Goal: Complete application form: Complete application form

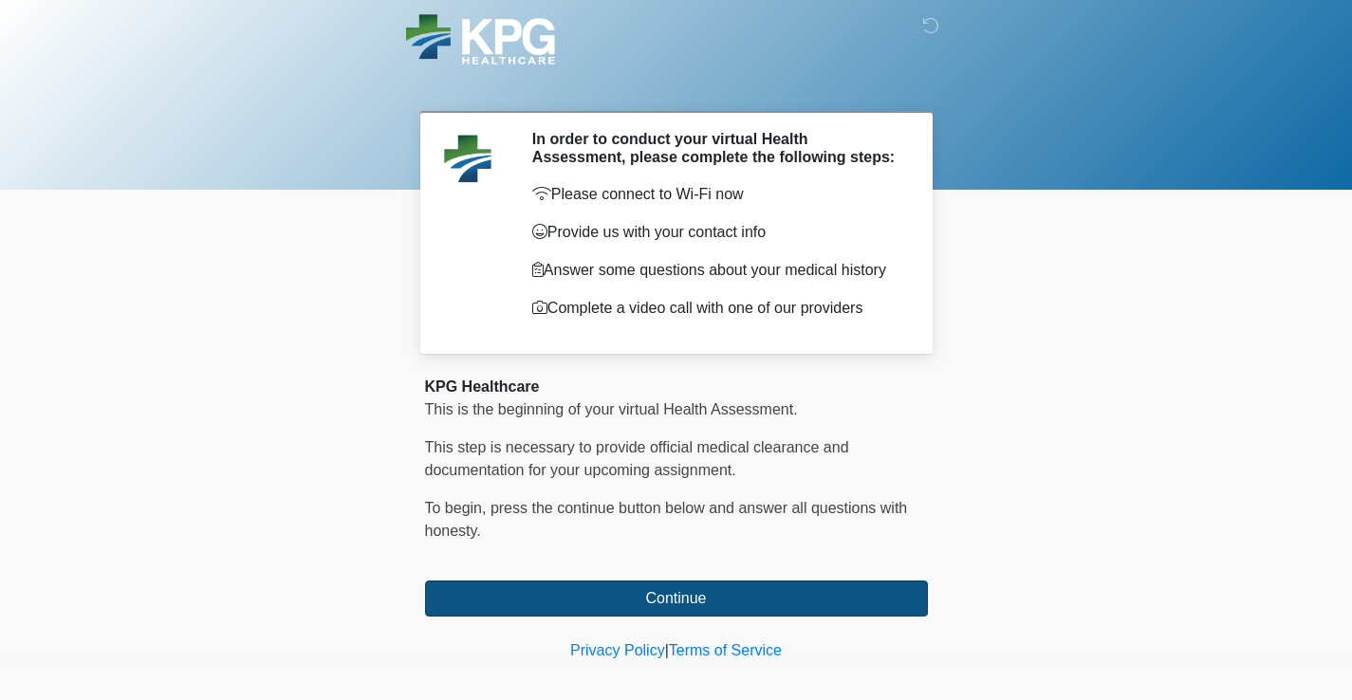
click at [712, 607] on button "Continue" at bounding box center [676, 599] width 503 height 36
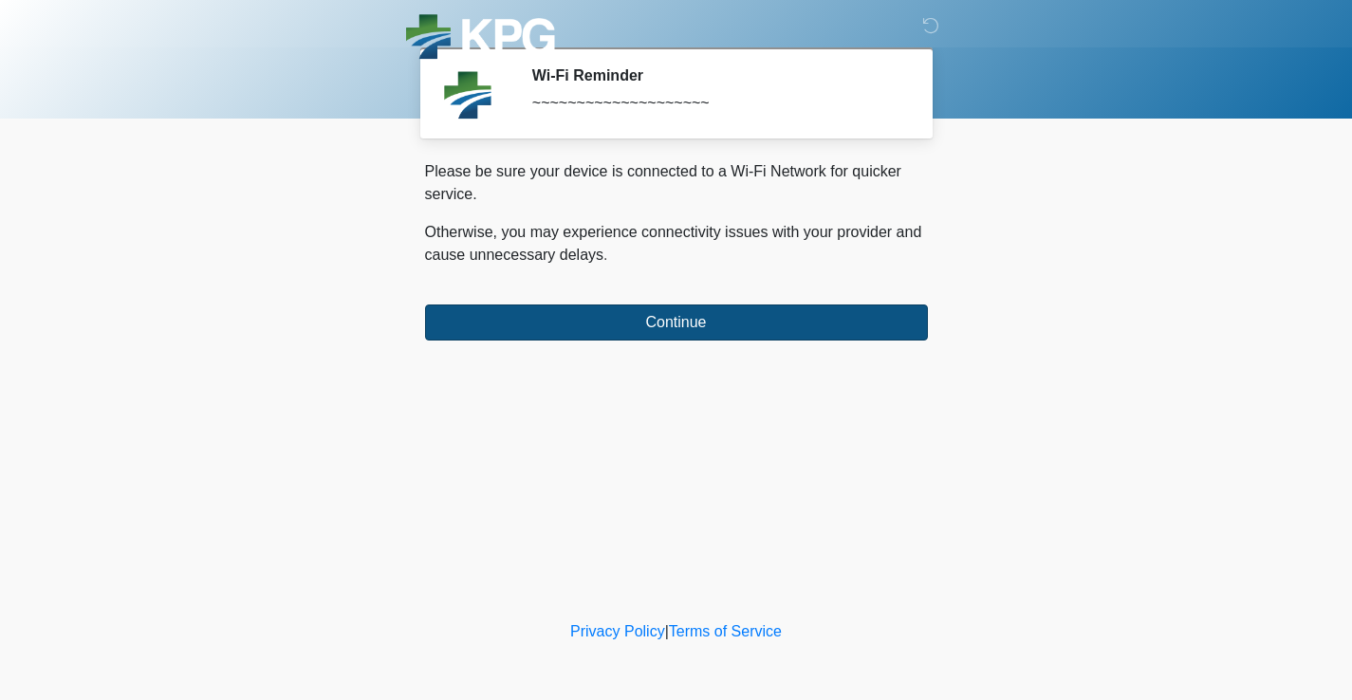
click at [676, 323] on button "Continue" at bounding box center [676, 322] width 503 height 36
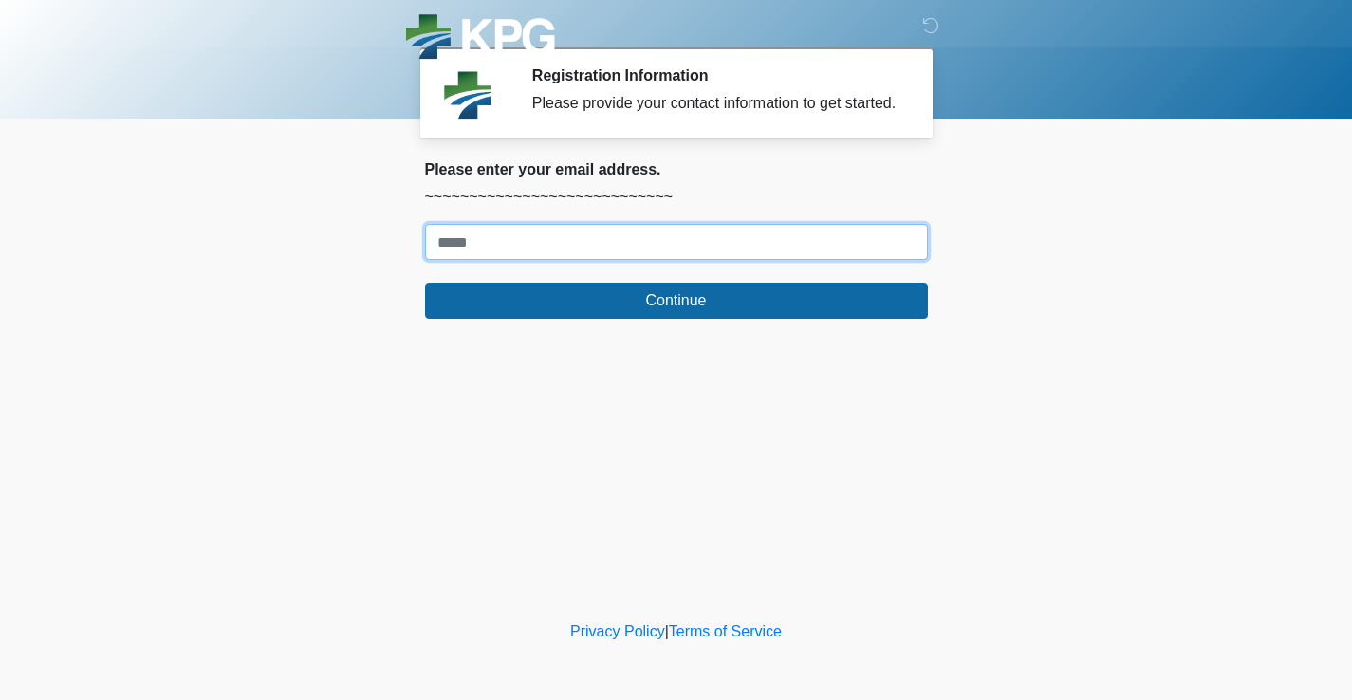
click at [606, 260] on input "Where should we email your response?" at bounding box center [676, 242] width 503 height 36
type input "*"
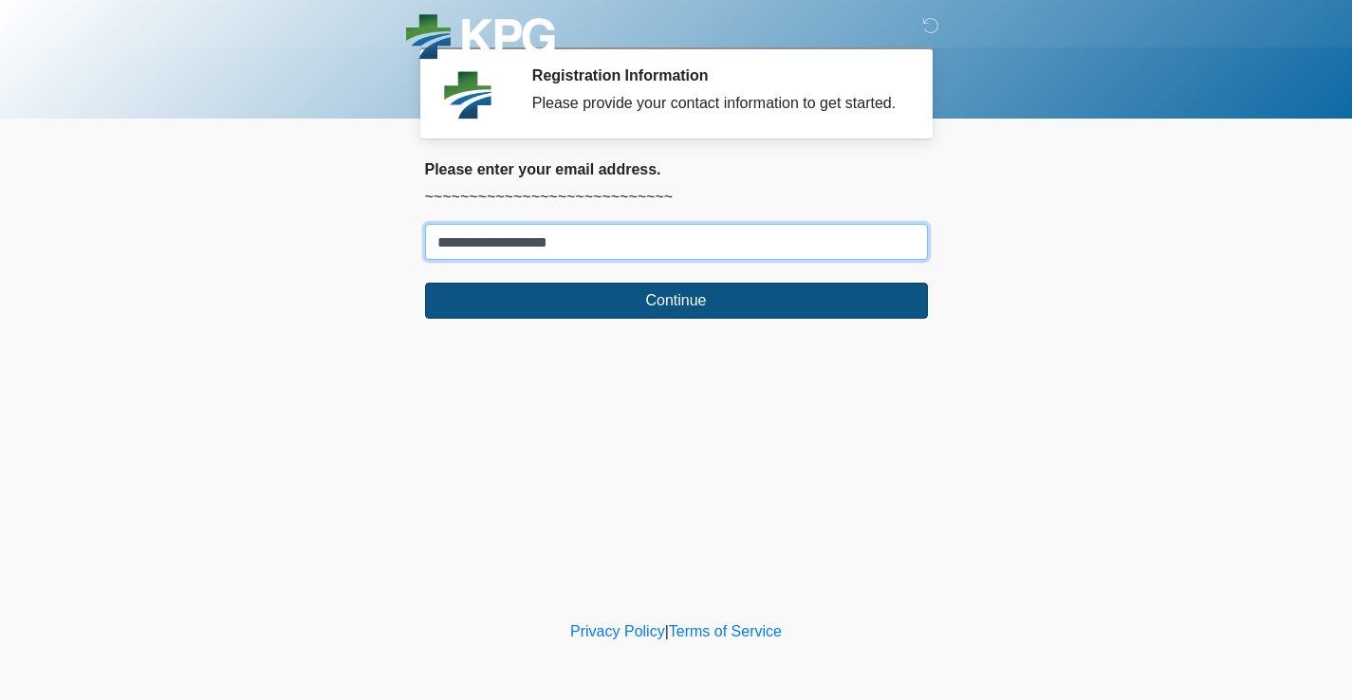
type input "**********"
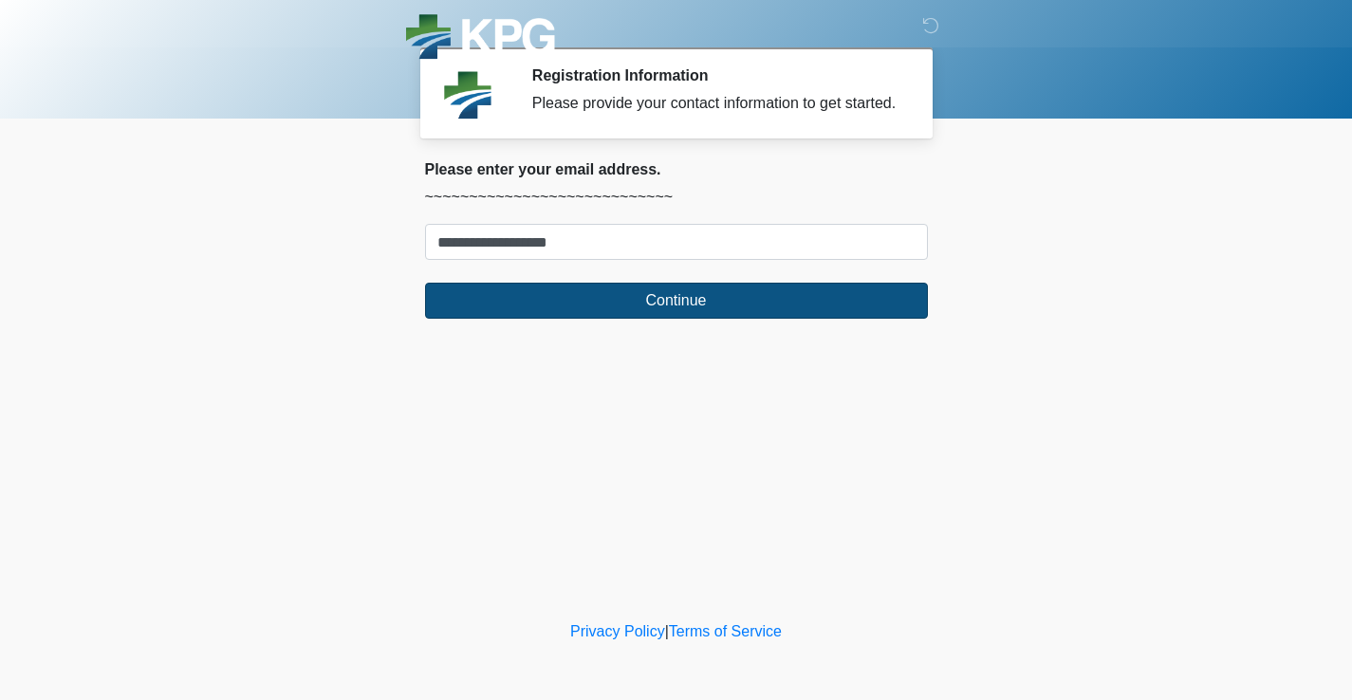
click at [687, 319] on button "Continue" at bounding box center [676, 301] width 503 height 36
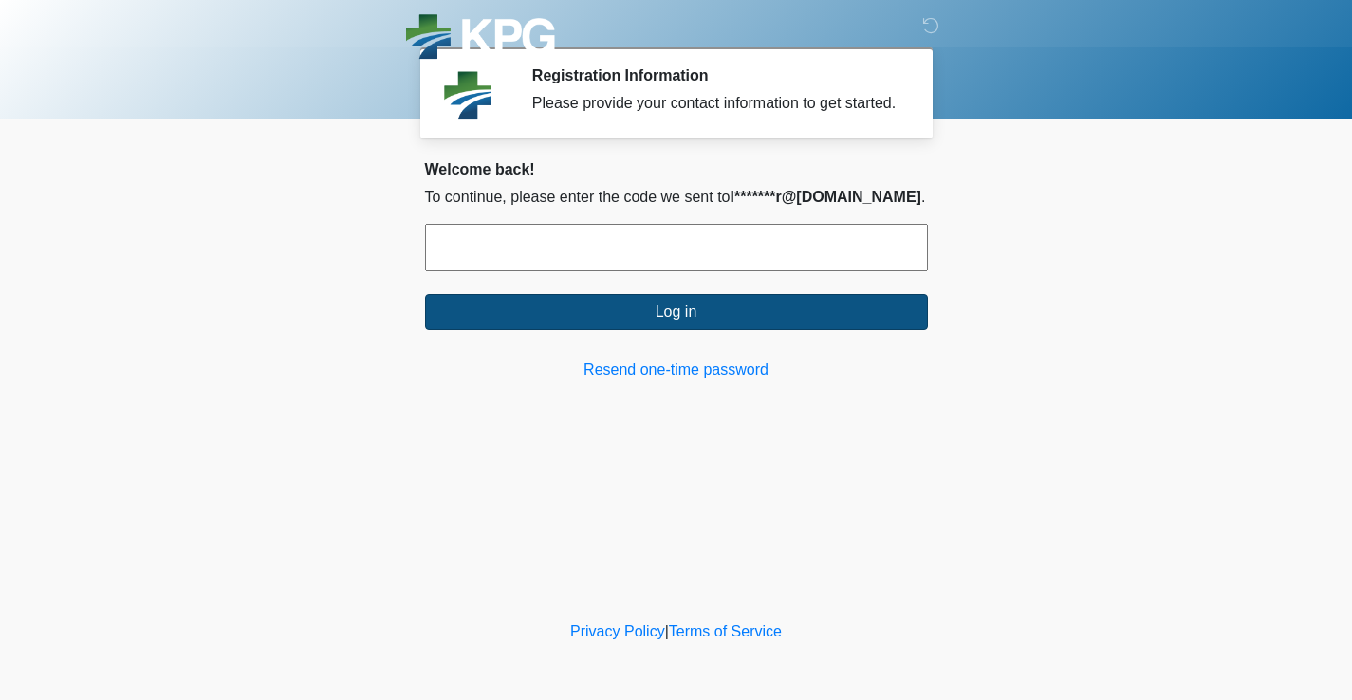
click at [679, 330] on button "Log in" at bounding box center [676, 312] width 503 height 36
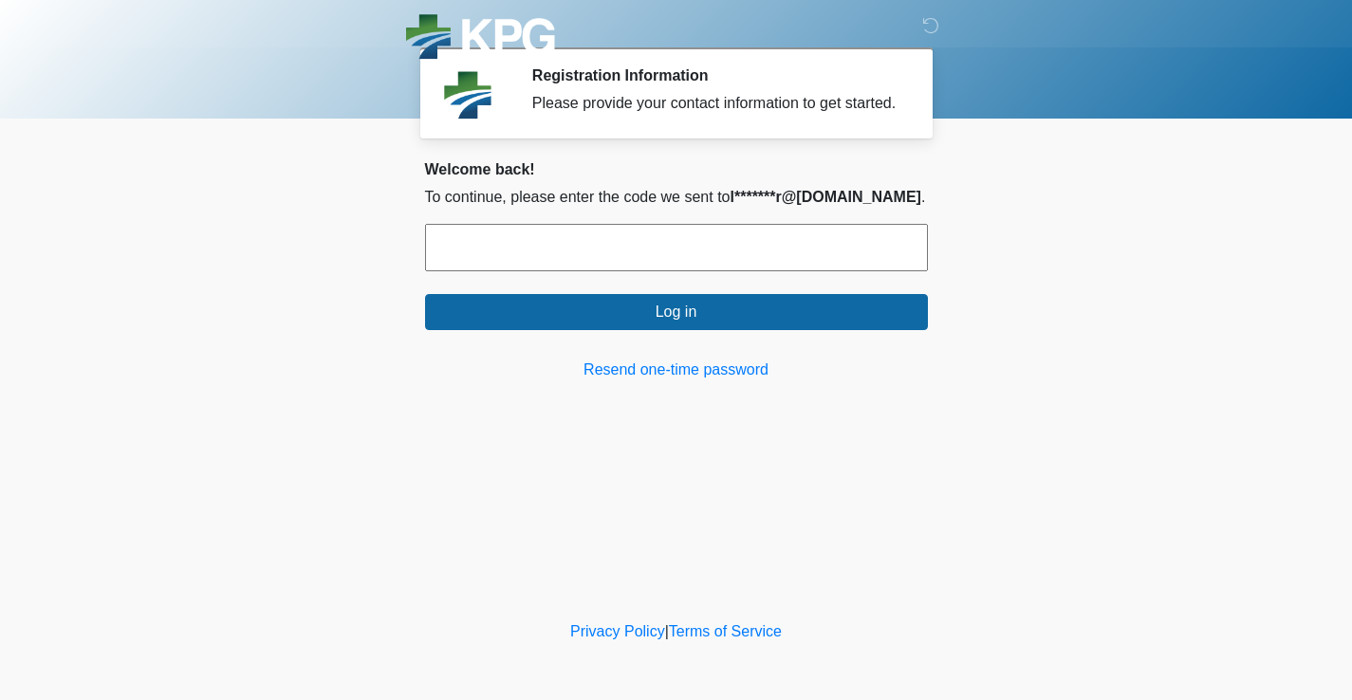
click at [592, 267] on input "text" at bounding box center [676, 247] width 503 height 47
paste input "******"
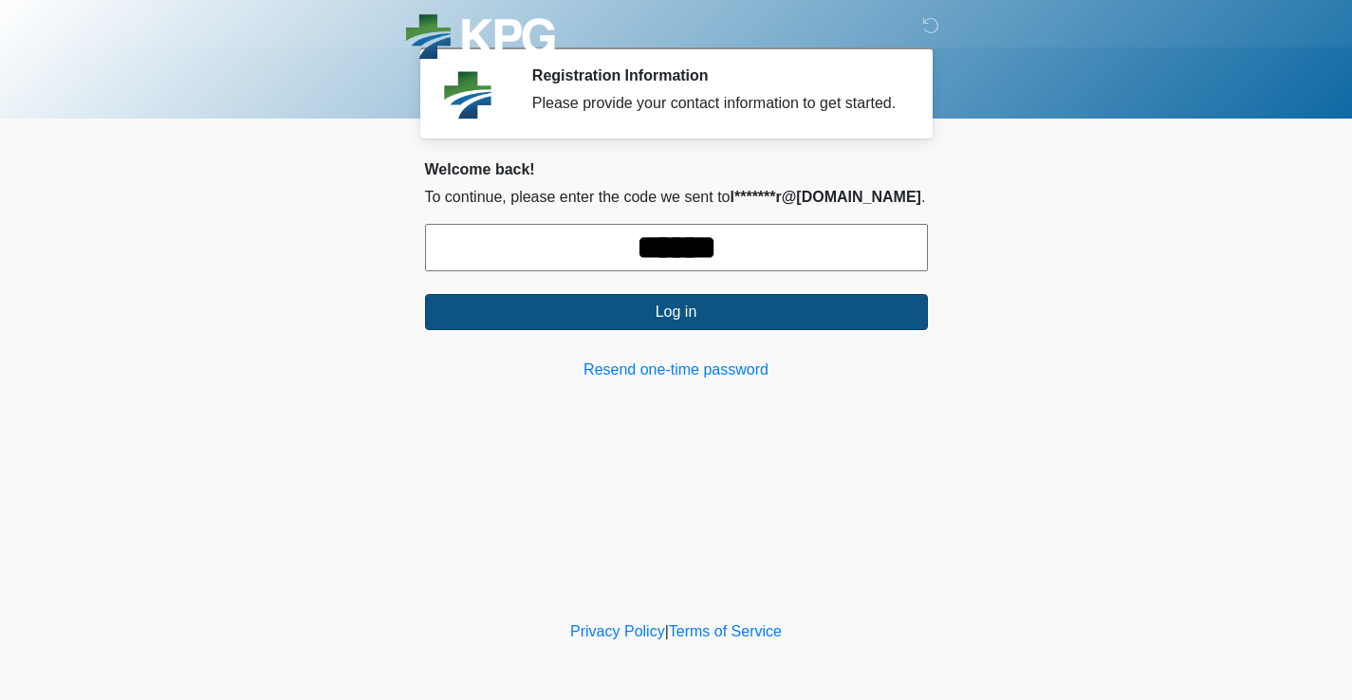
type input "******"
click at [688, 330] on button "Log in" at bounding box center [676, 312] width 503 height 36
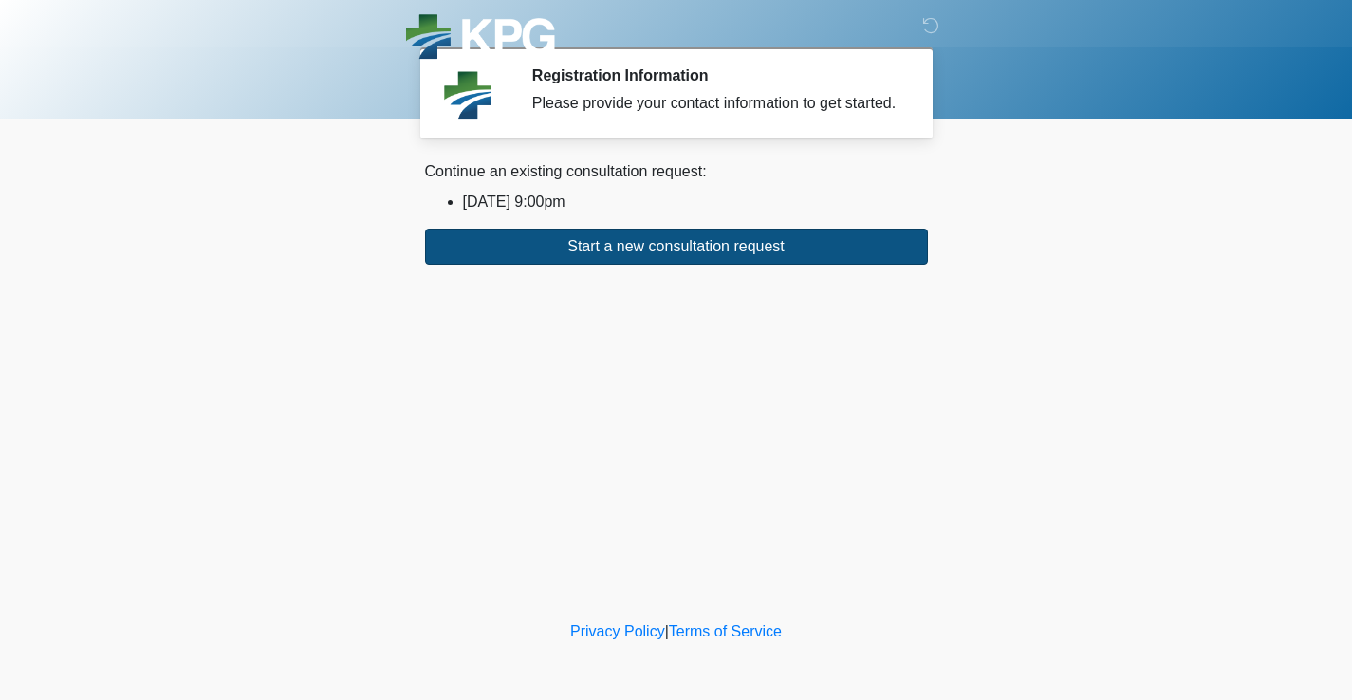
click at [682, 265] on button "Start a new consultation request" at bounding box center [676, 247] width 503 height 36
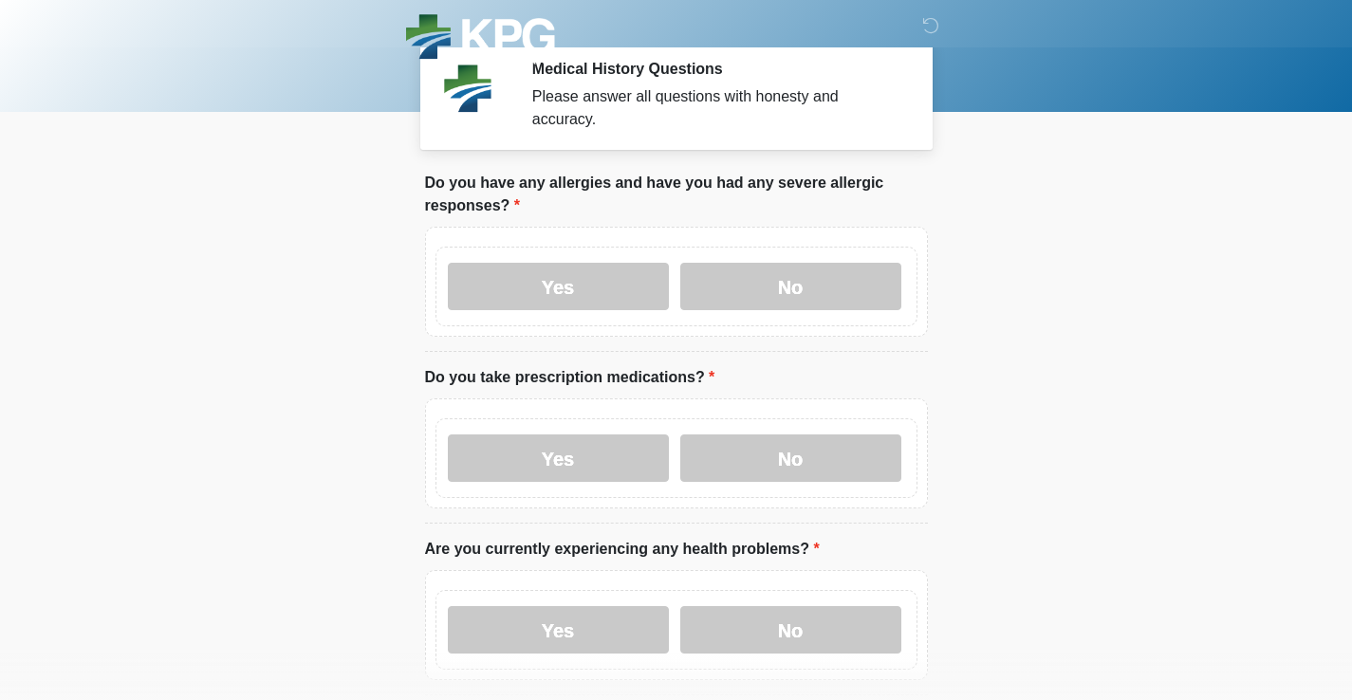
scroll to position [10, 0]
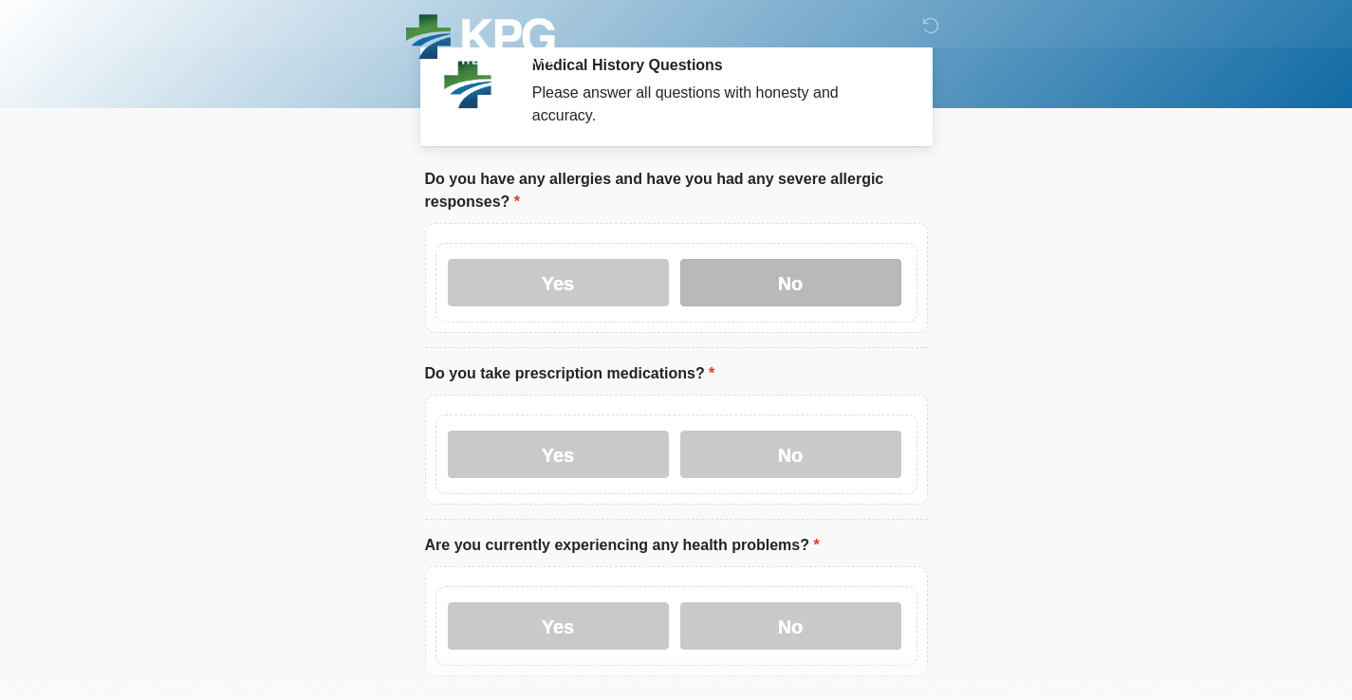
click at [834, 291] on label "No" at bounding box center [790, 282] width 221 height 47
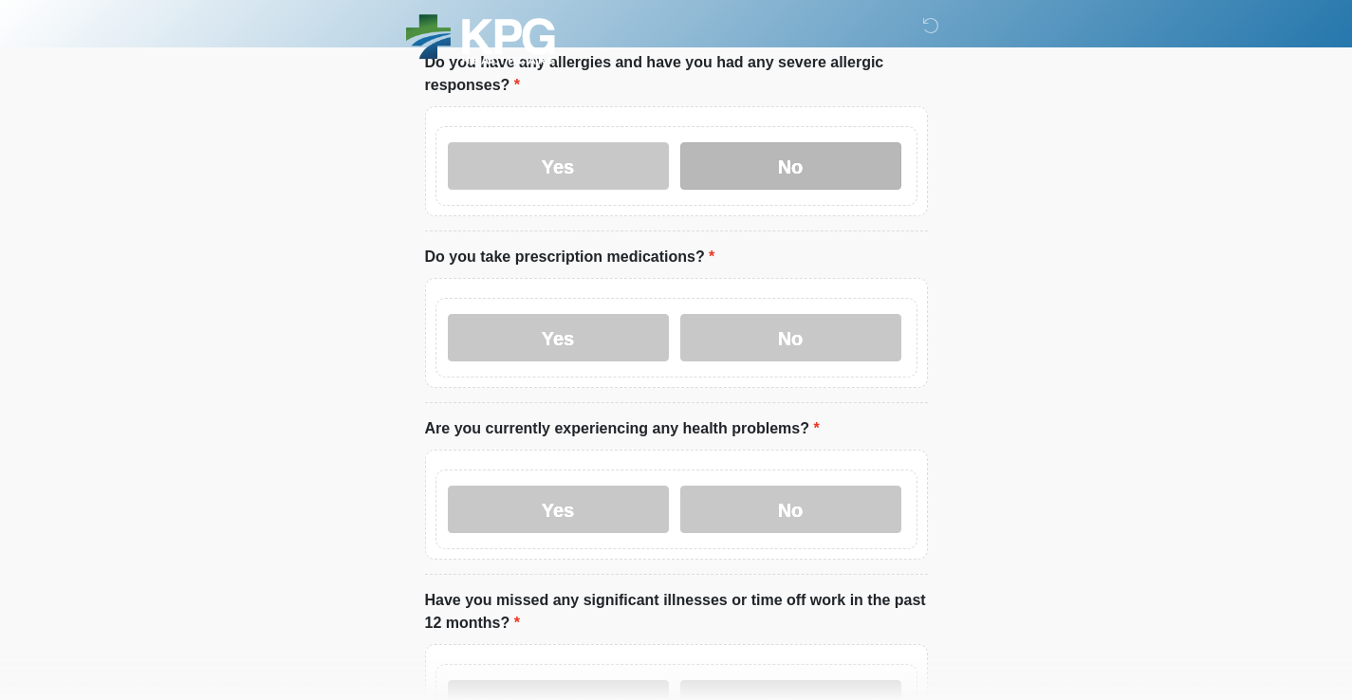
scroll to position [145, 0]
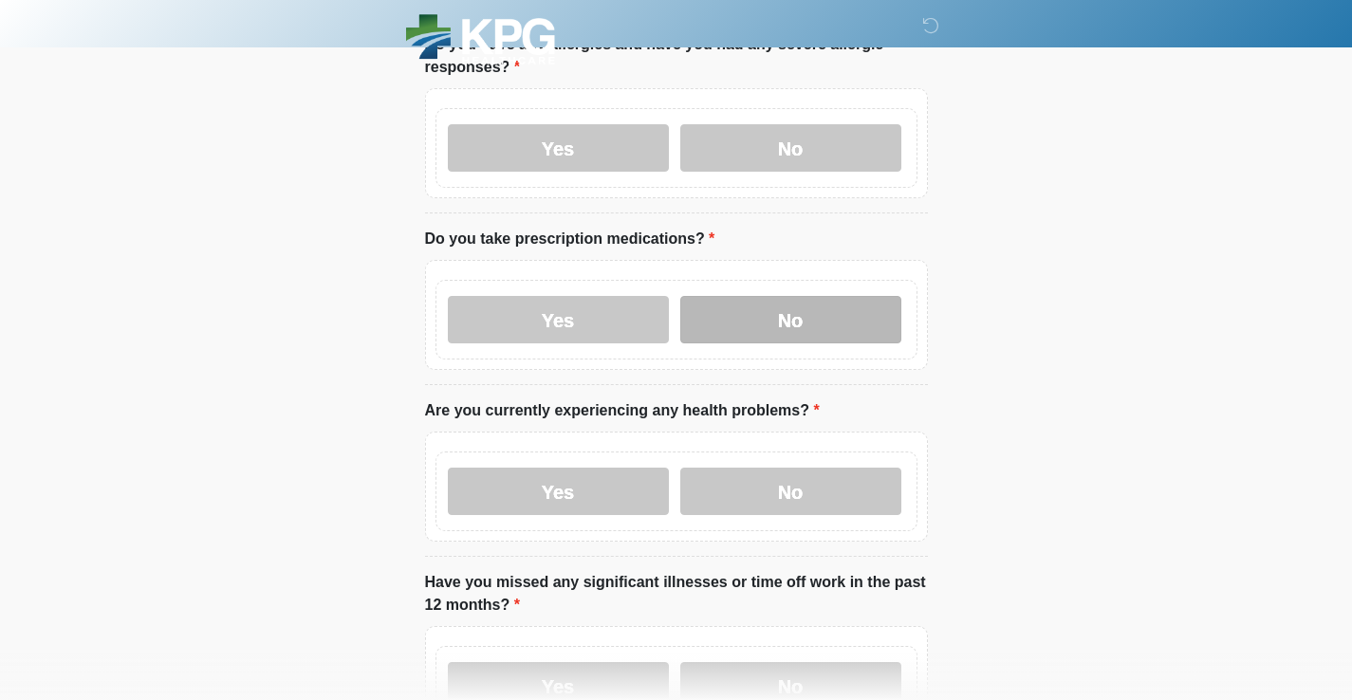
click at [789, 324] on label "No" at bounding box center [790, 319] width 221 height 47
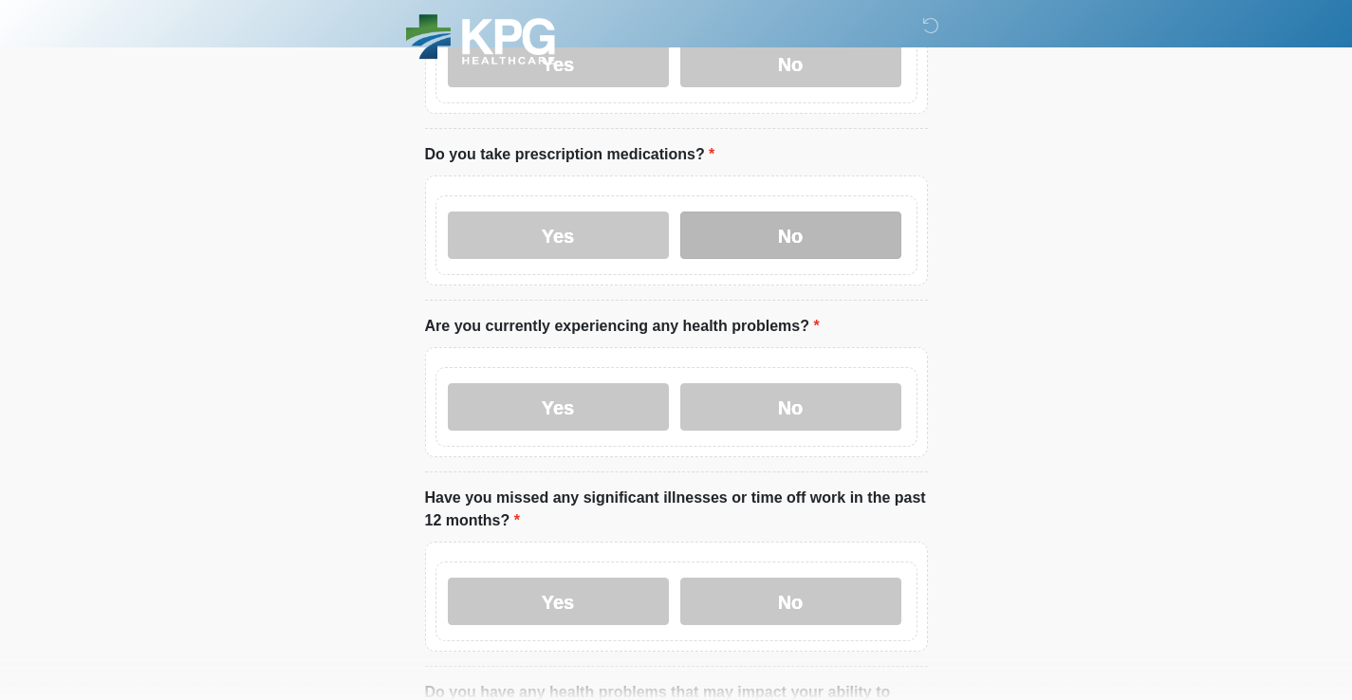
scroll to position [236, 0]
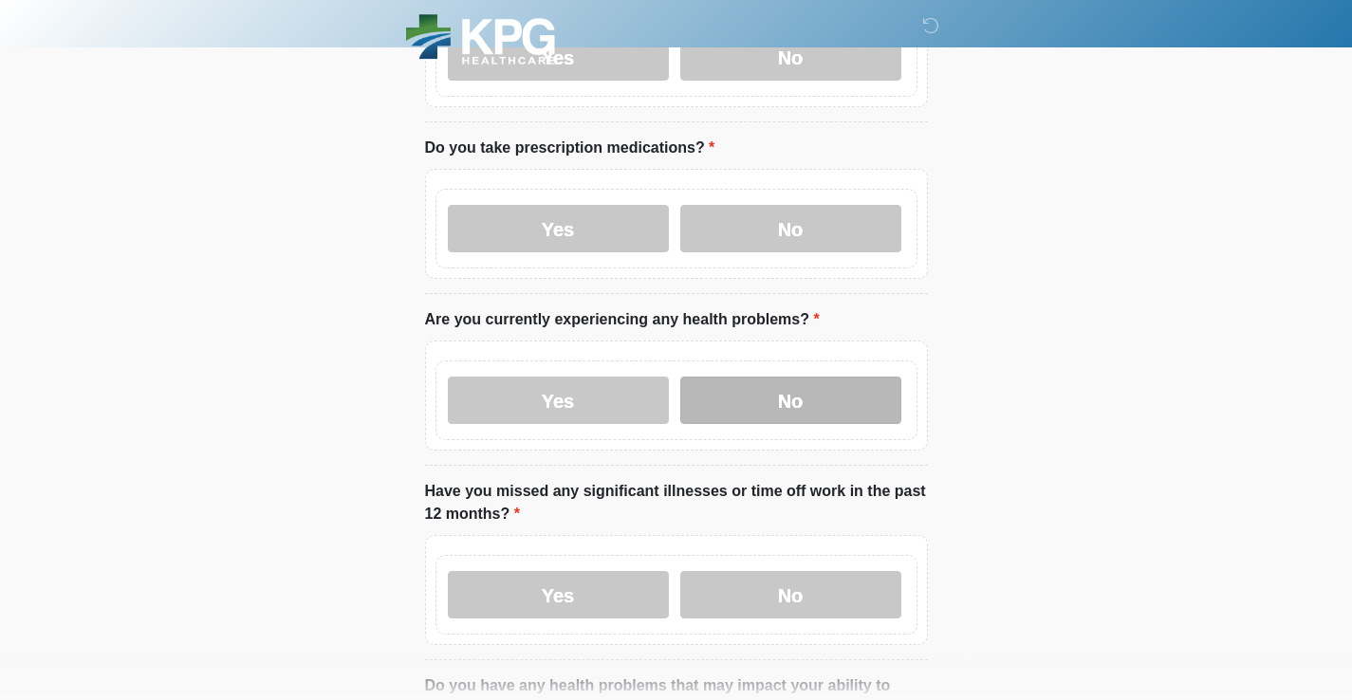
click at [774, 397] on label "No" at bounding box center [790, 400] width 221 height 47
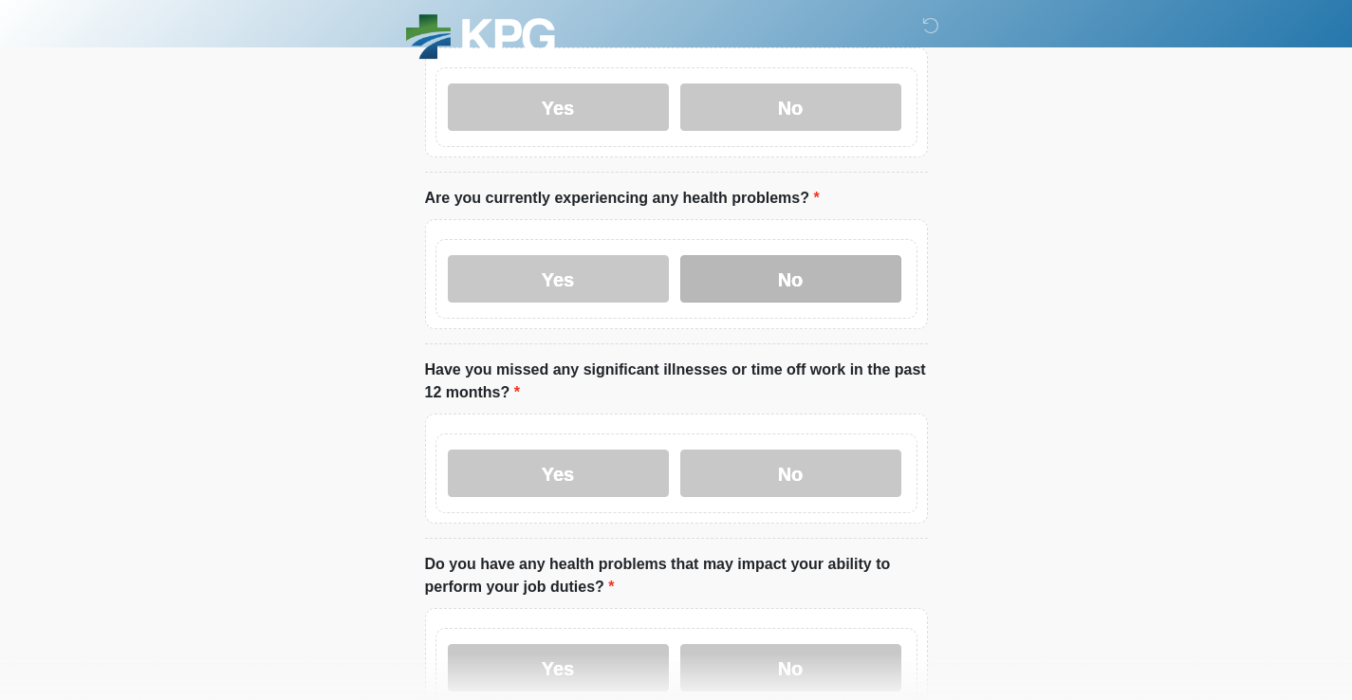
scroll to position [380, 0]
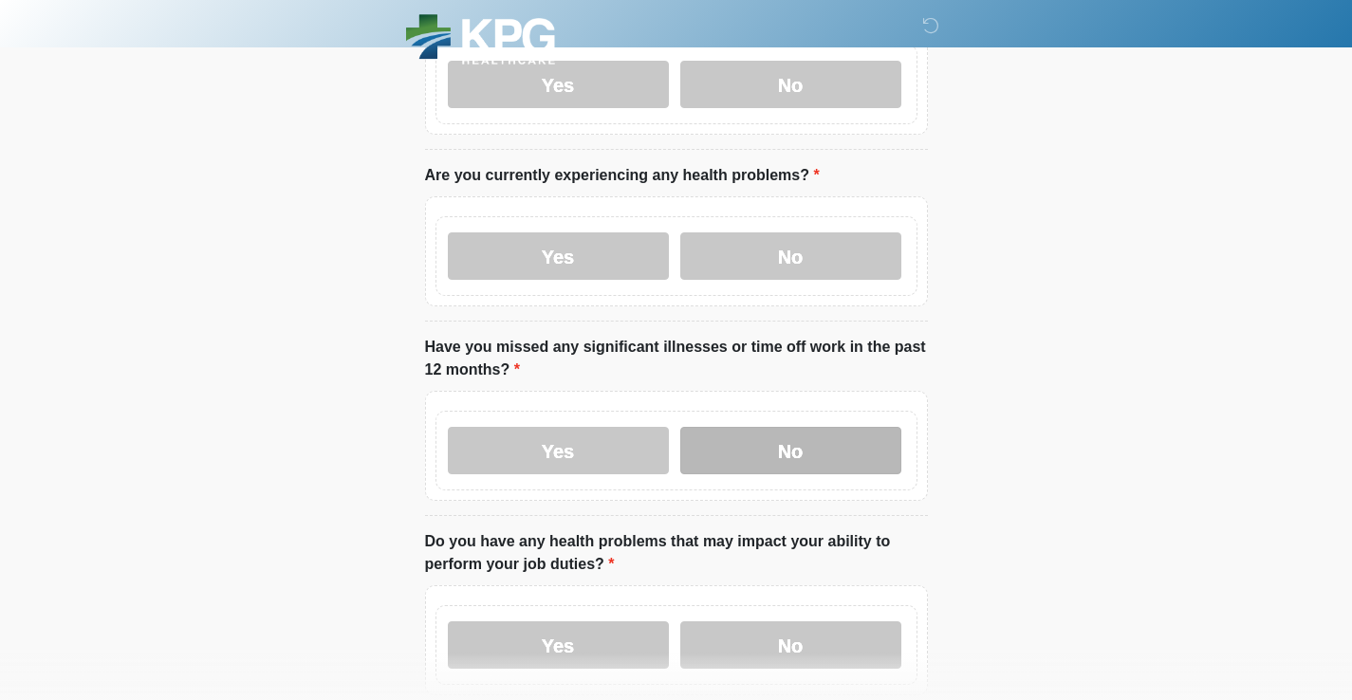
click at [766, 455] on label "No" at bounding box center [790, 450] width 221 height 47
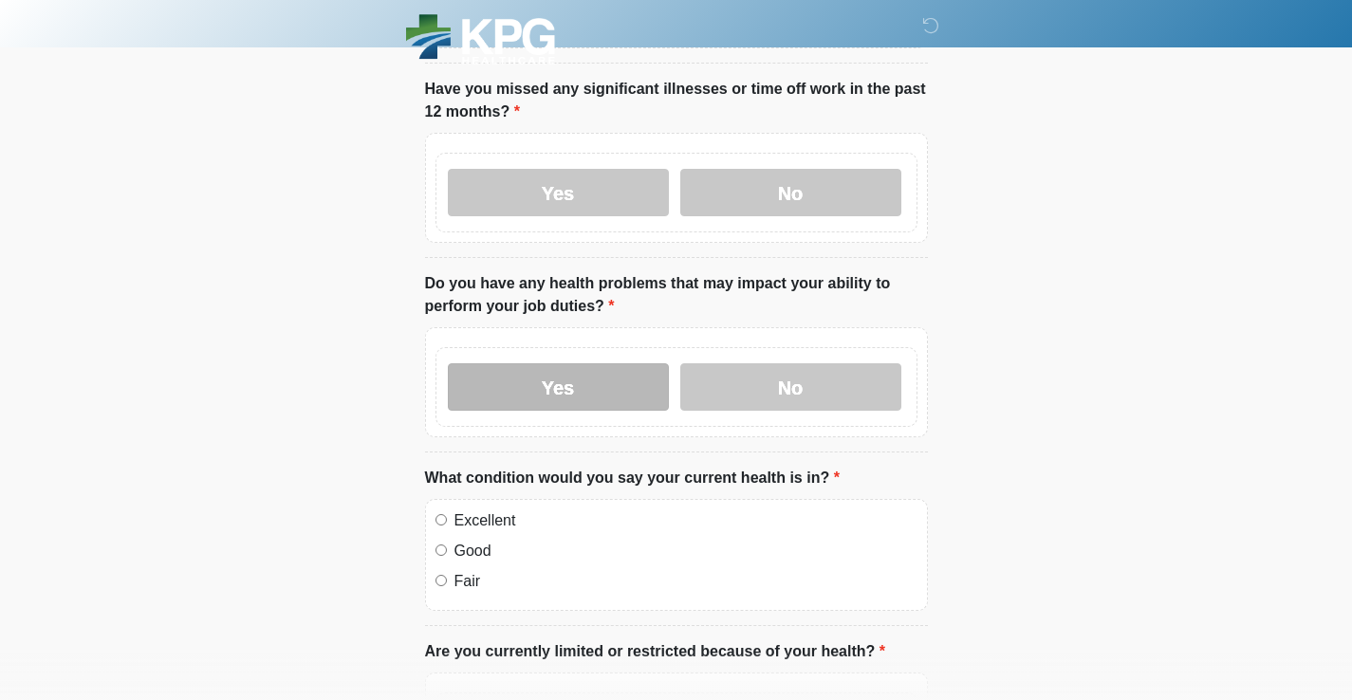
scroll to position [639, 0]
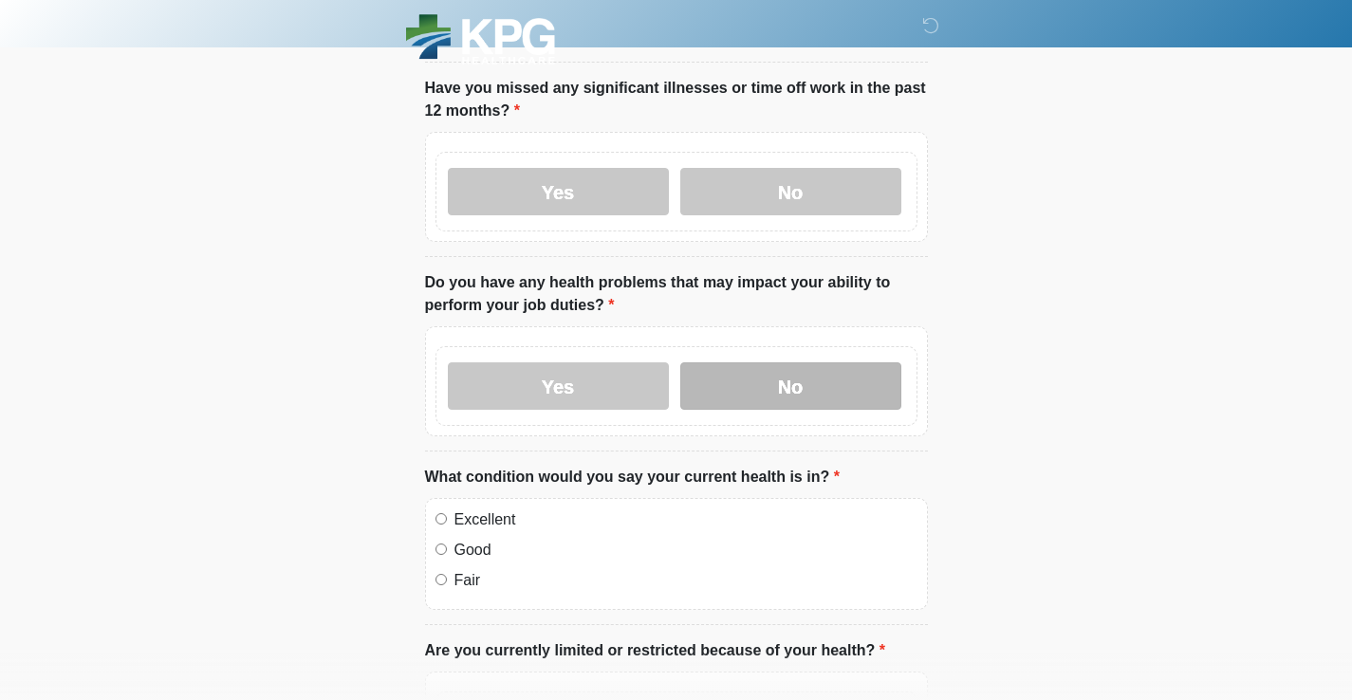
click at [725, 392] on label "No" at bounding box center [790, 385] width 221 height 47
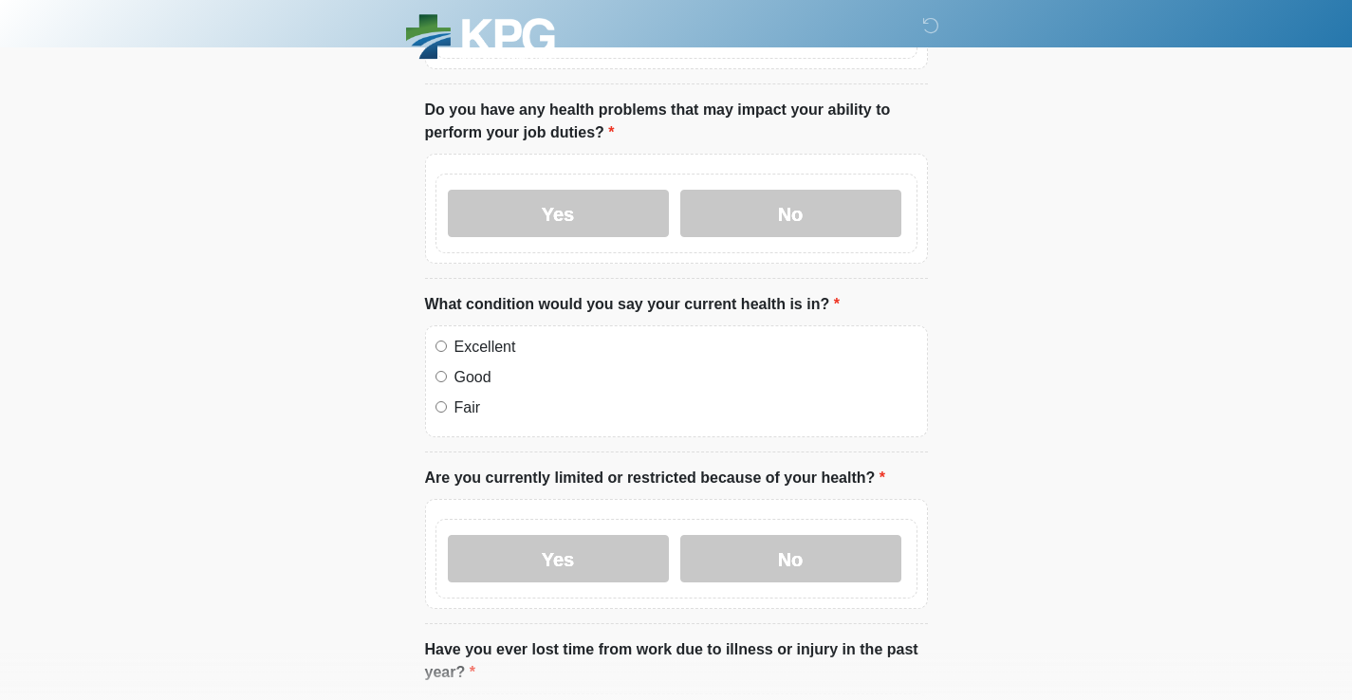
scroll to position [817, 0]
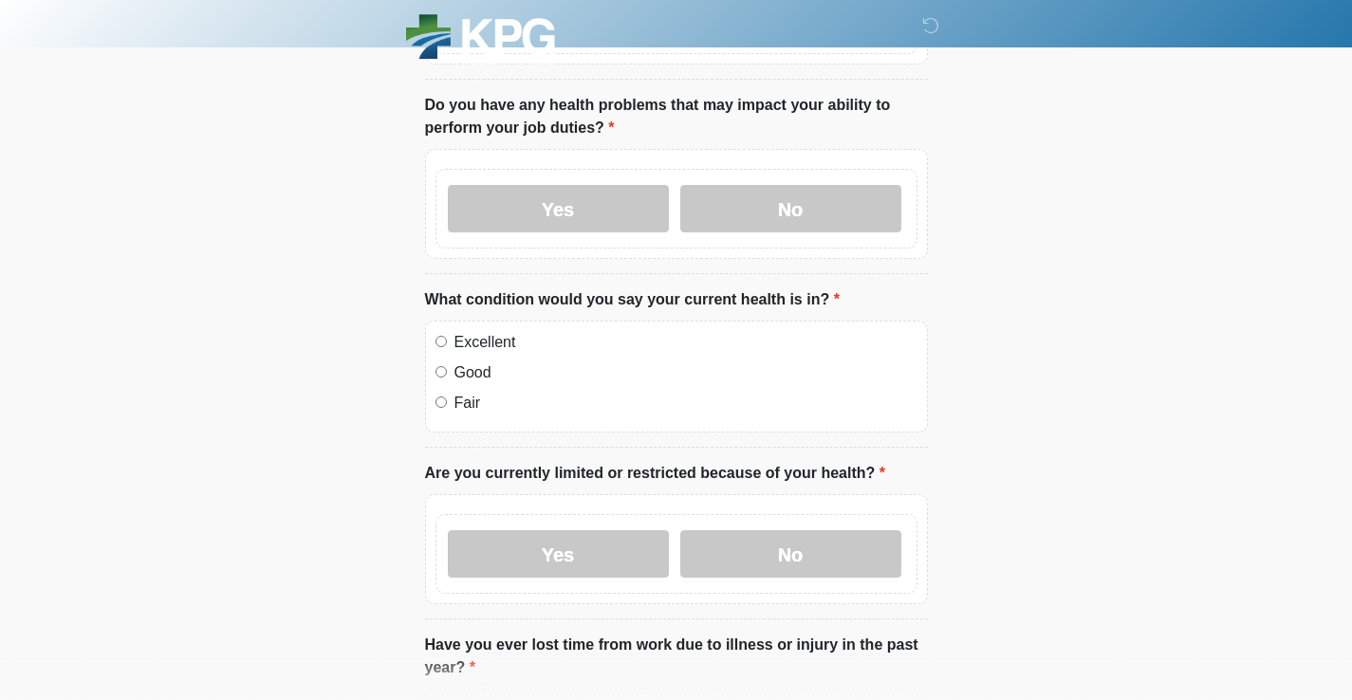
click at [474, 341] on label "Excellent" at bounding box center [685, 342] width 463 height 23
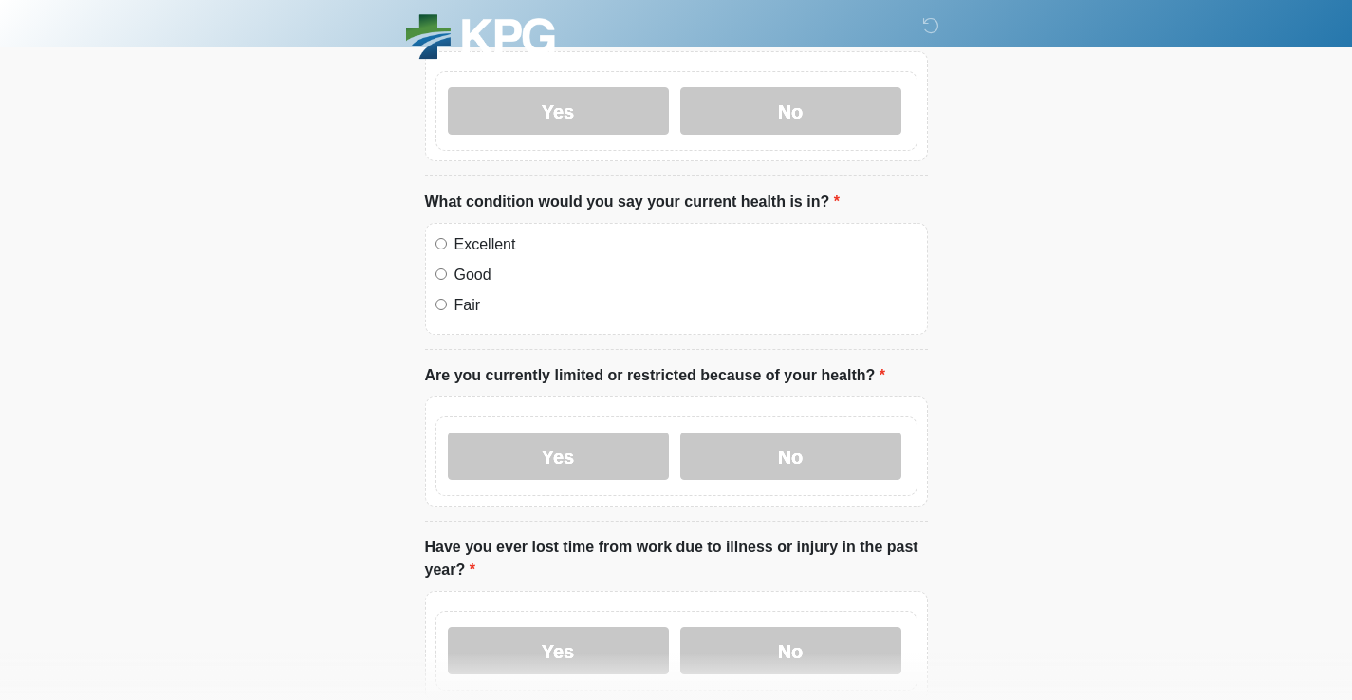
scroll to position [935, 0]
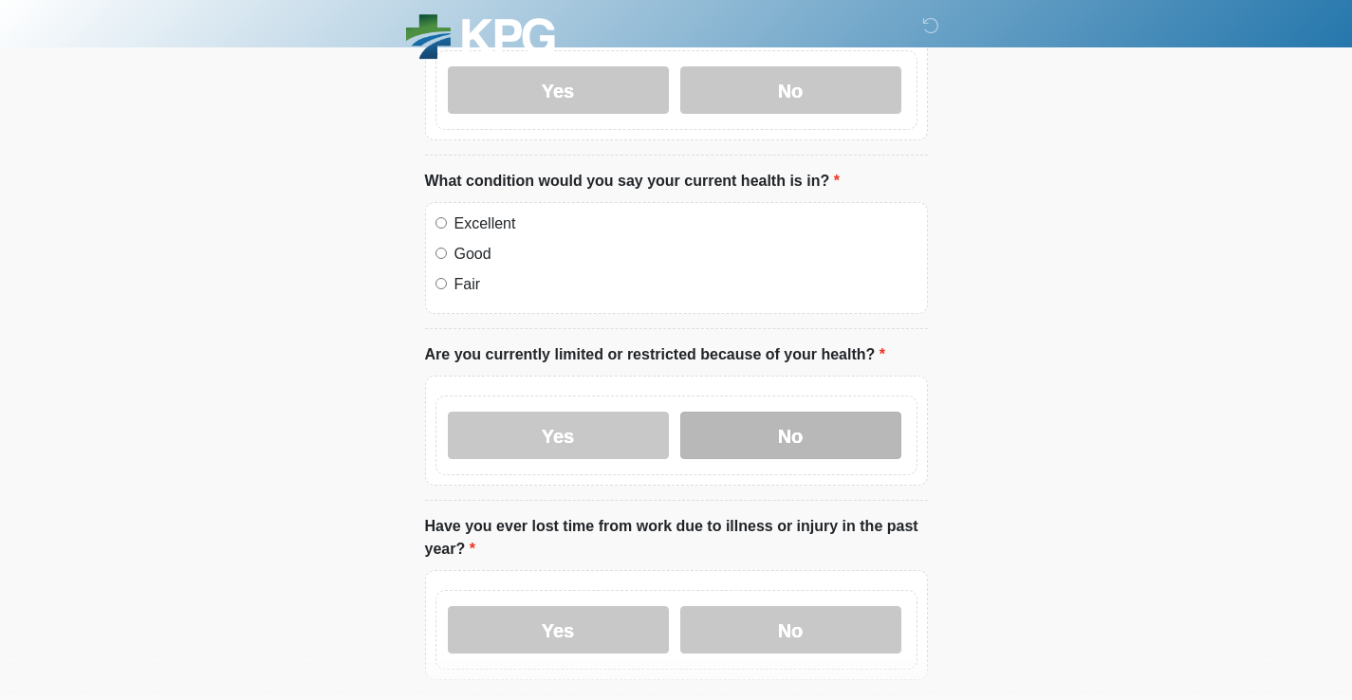
click at [707, 433] on label "No" at bounding box center [790, 435] width 221 height 47
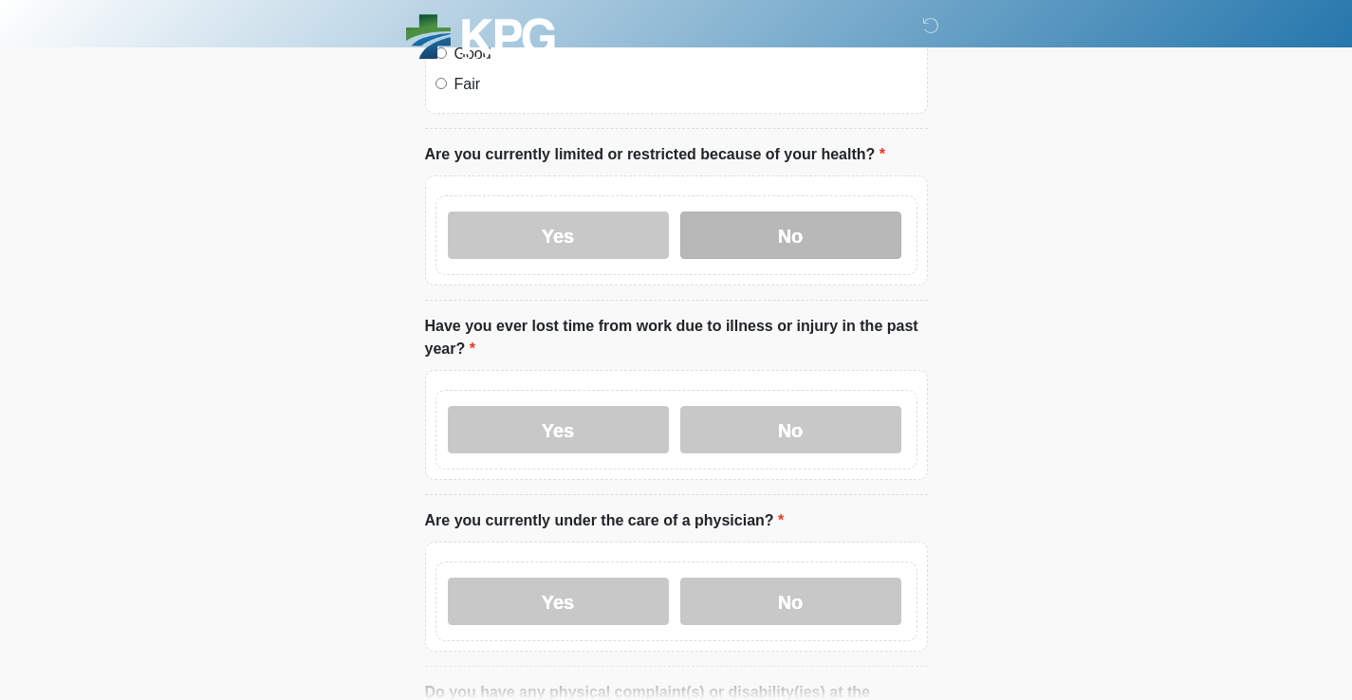
scroll to position [1142, 0]
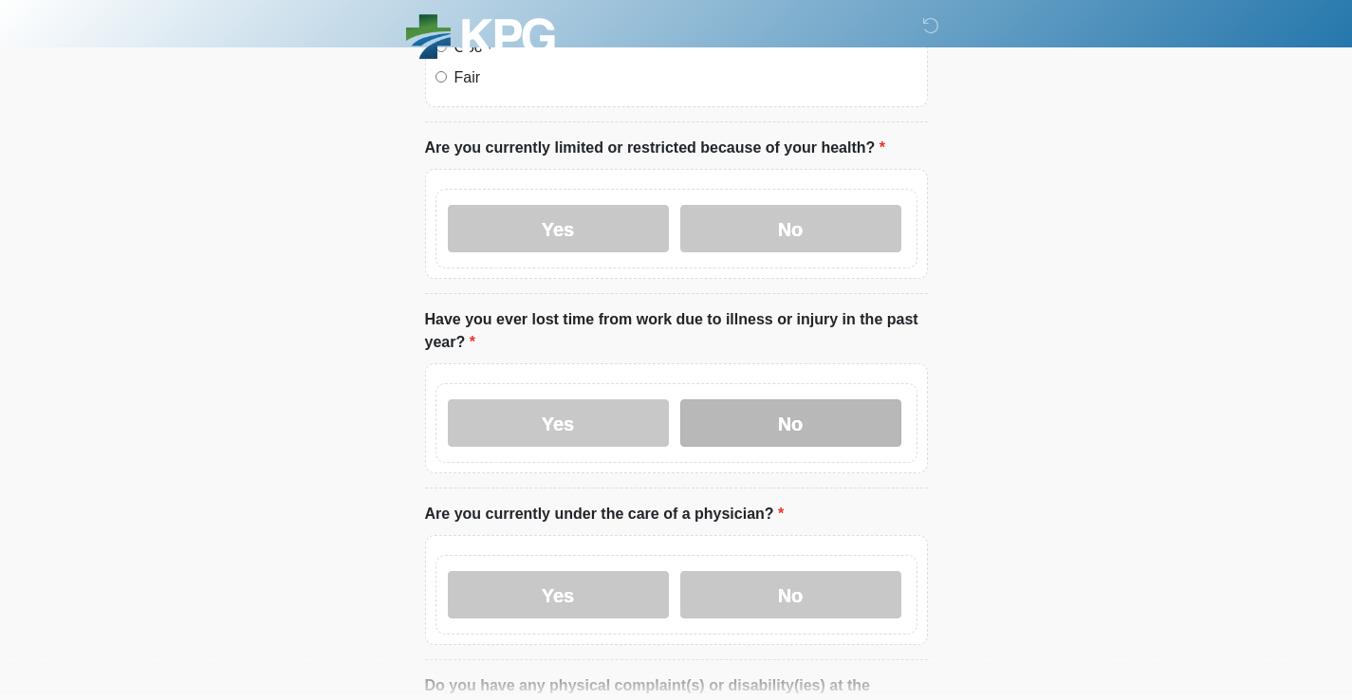
click at [772, 418] on label "No" at bounding box center [790, 422] width 221 height 47
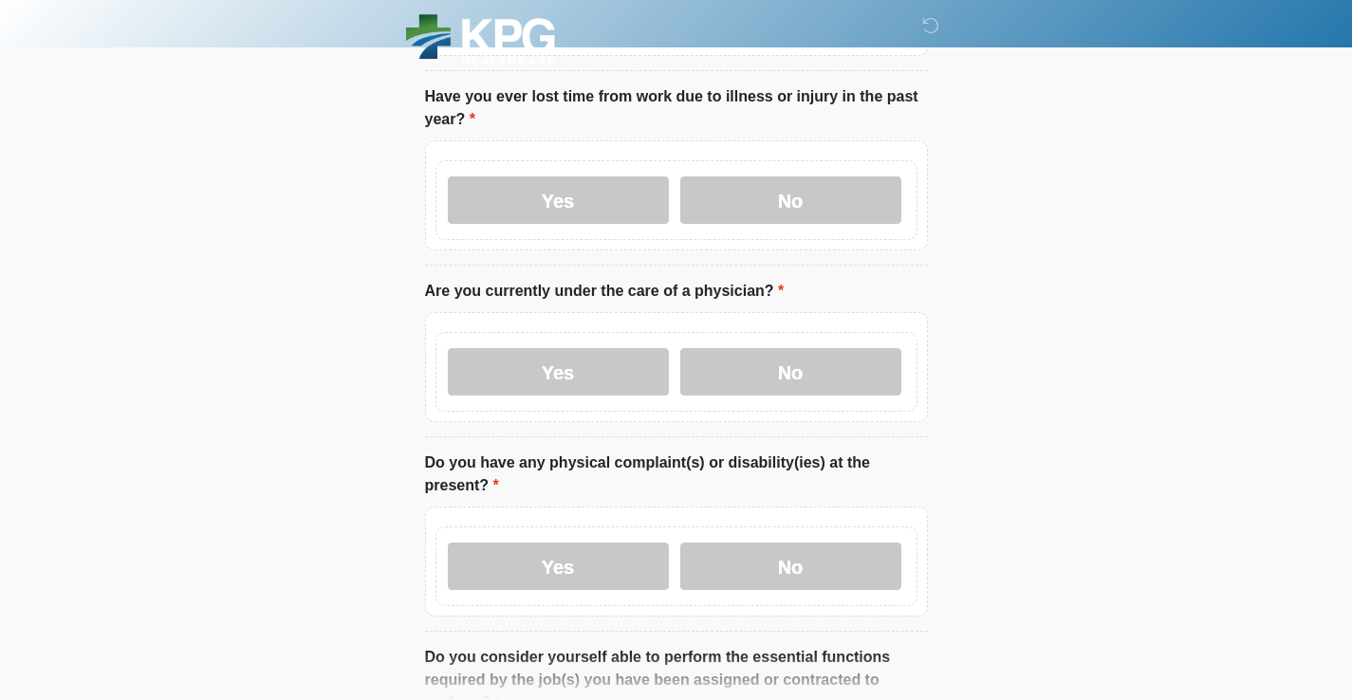
scroll to position [1369, 0]
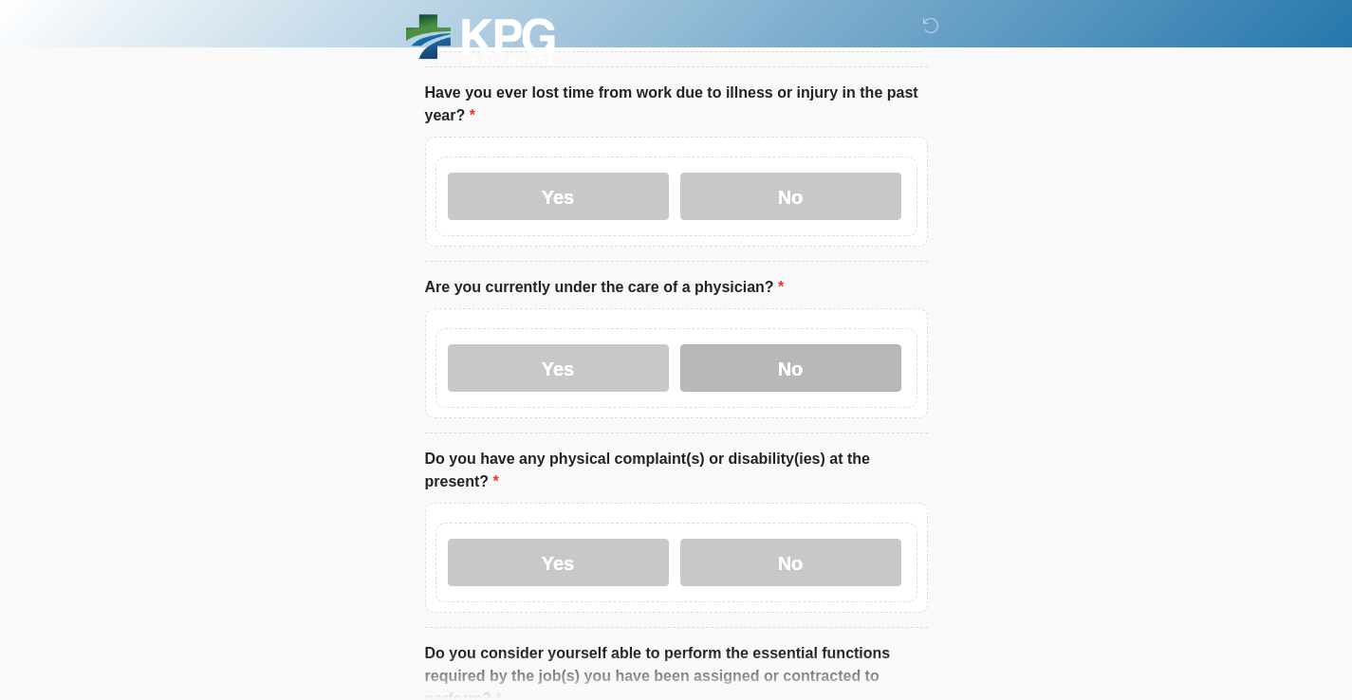
click at [745, 375] on label "No" at bounding box center [790, 367] width 221 height 47
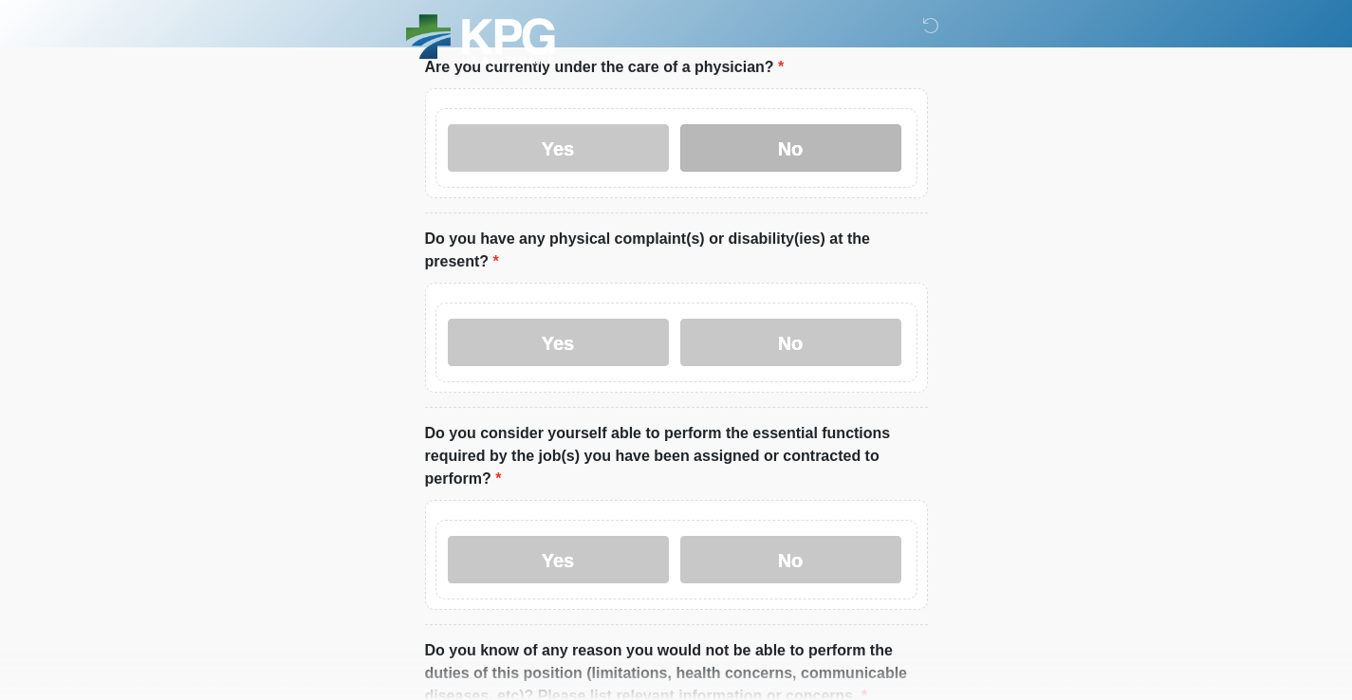
scroll to position [1592, 0]
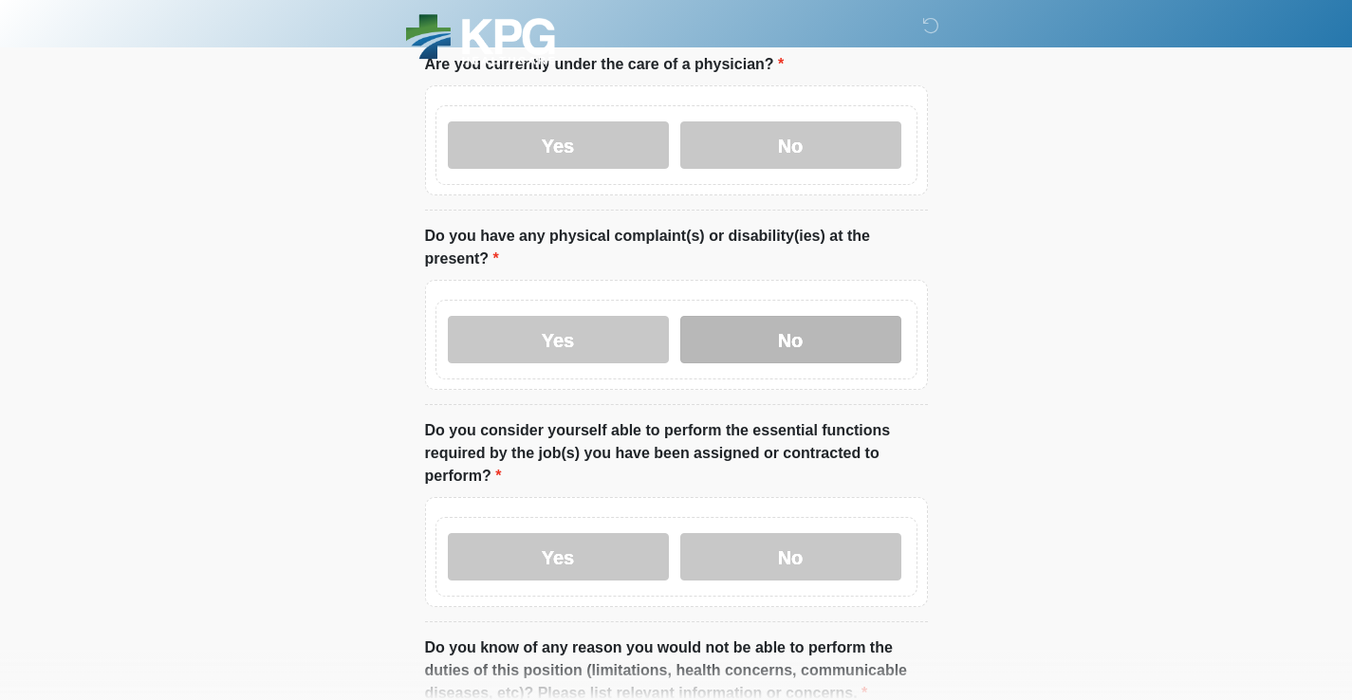
click at [749, 348] on label "No" at bounding box center [790, 339] width 221 height 47
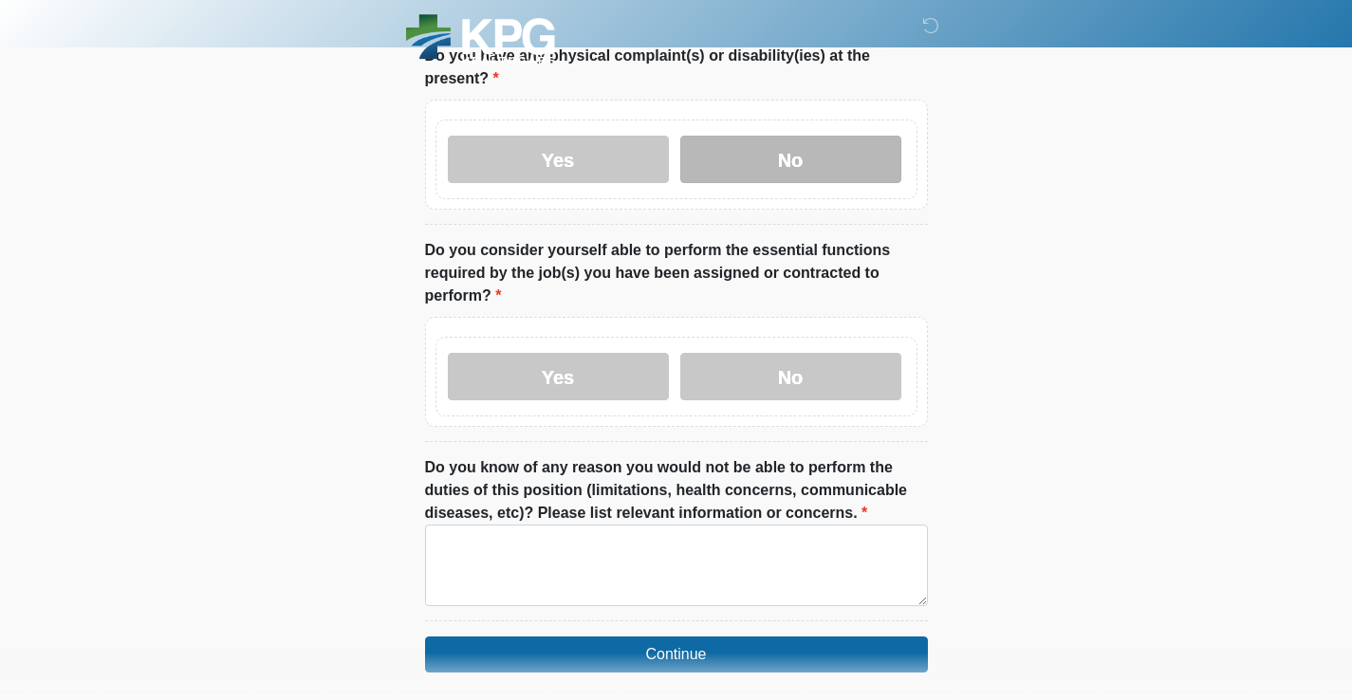
scroll to position [1779, 0]
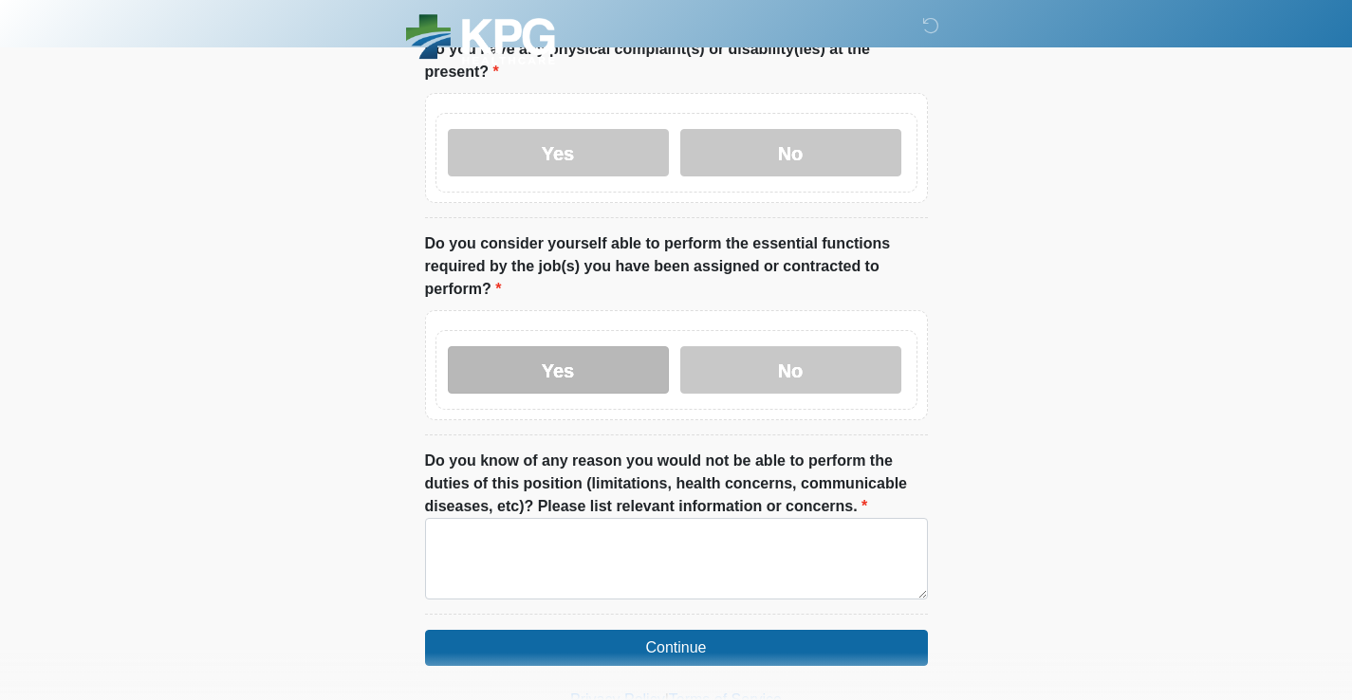
click at [585, 353] on label "Yes" at bounding box center [558, 369] width 221 height 47
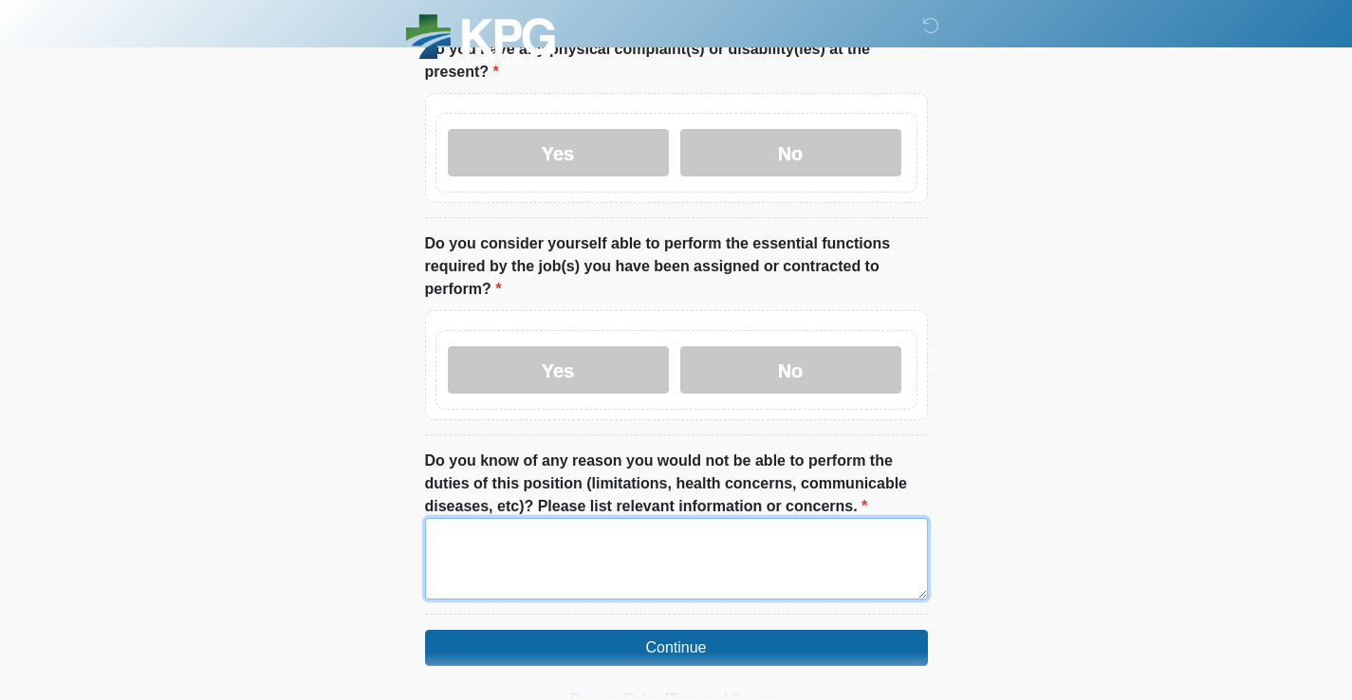
click at [570, 539] on textarea "Do you know of any reason you would not be able to perform the duties of this p…" at bounding box center [676, 559] width 503 height 82
type textarea "**"
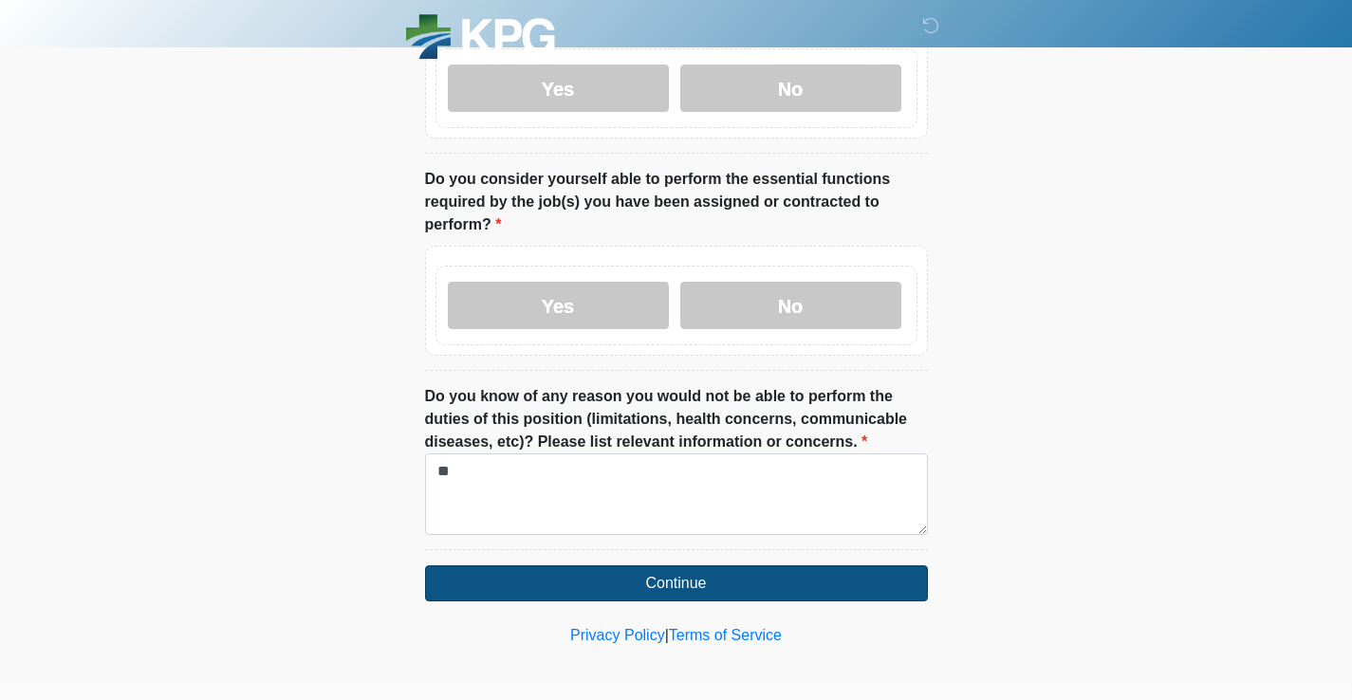
scroll to position [1841, 0]
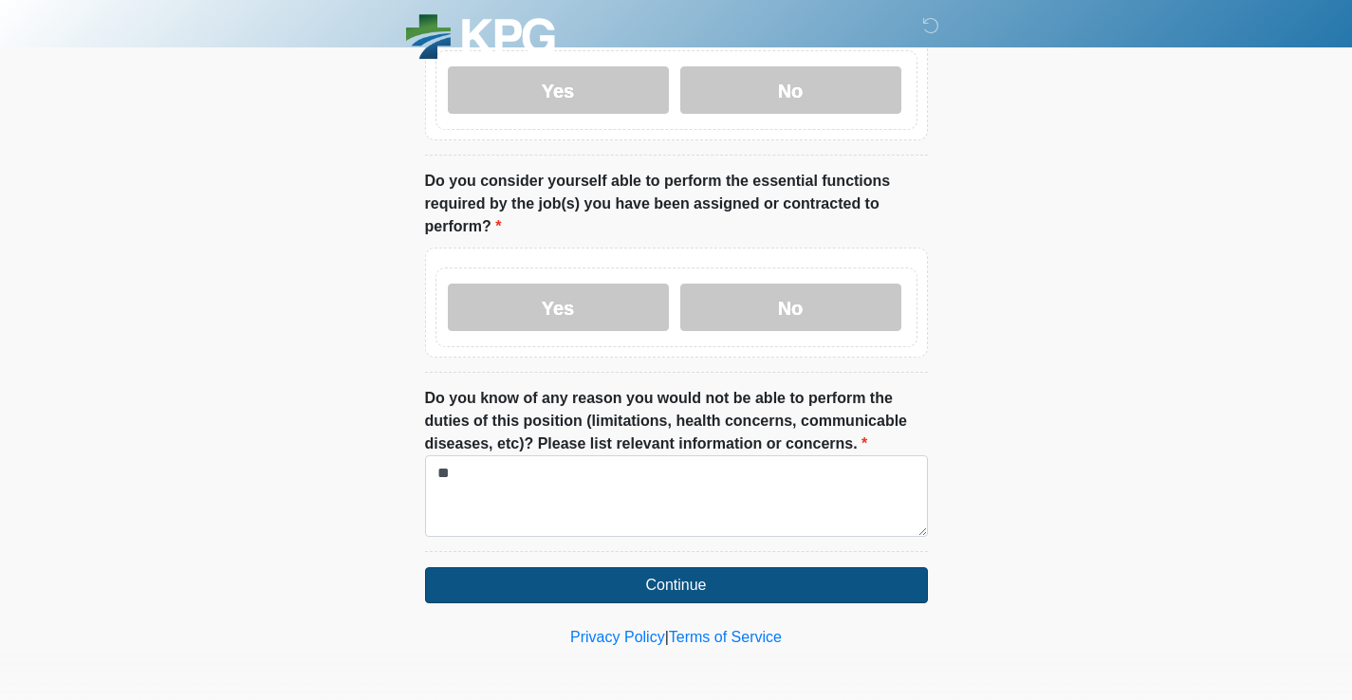
click at [568, 586] on button "Continue" at bounding box center [676, 585] width 503 height 36
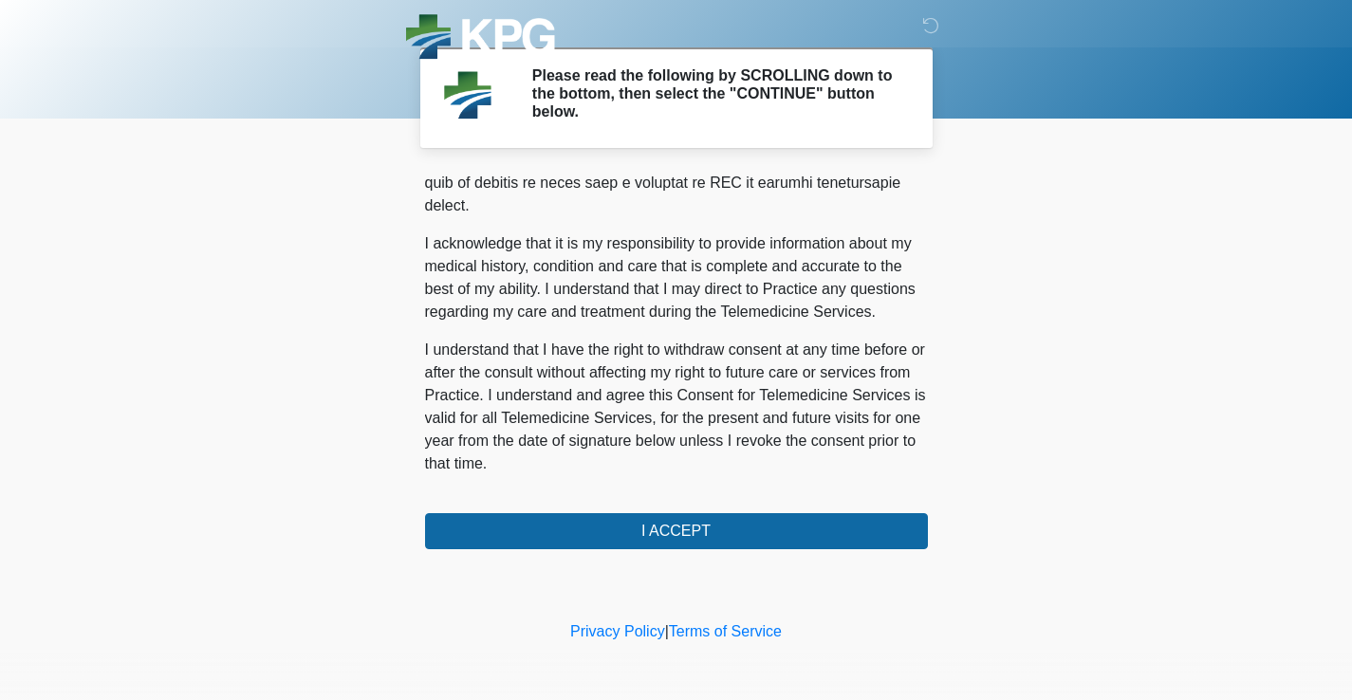
scroll to position [0, 0]
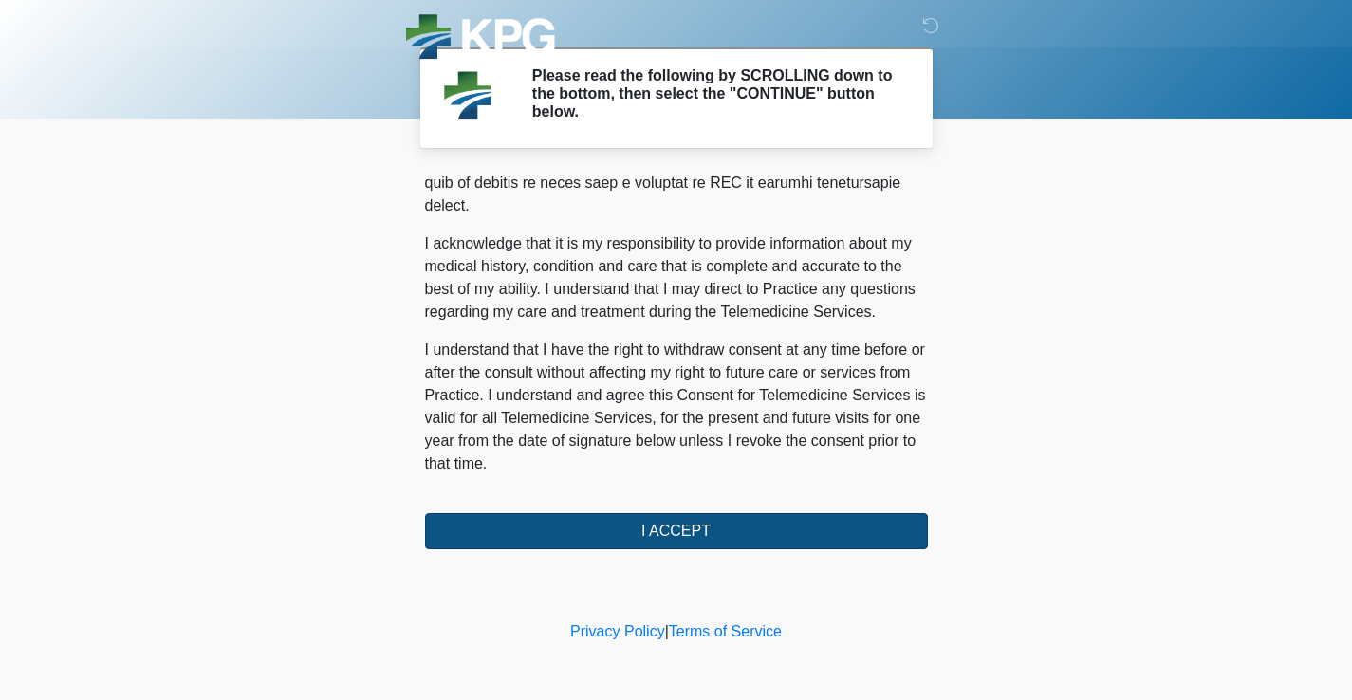
click at [675, 533] on button "I ACCEPT" at bounding box center [676, 531] width 503 height 36
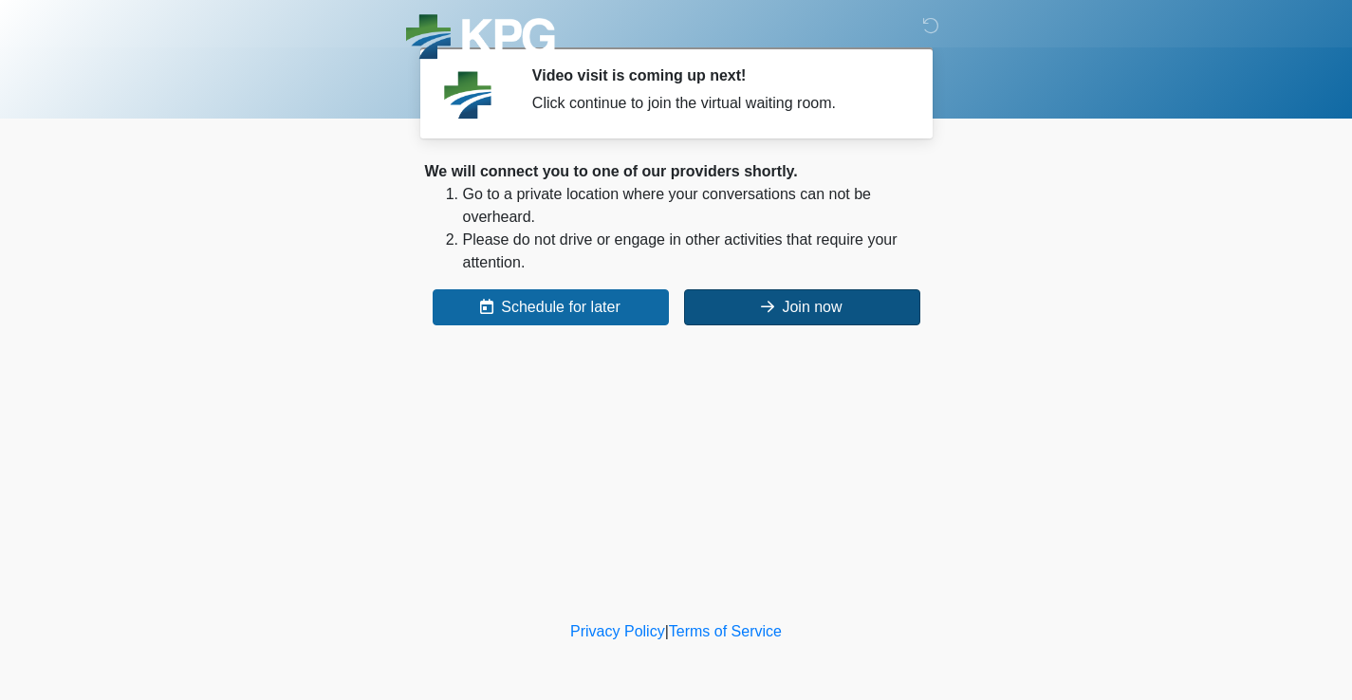
click at [765, 307] on icon at bounding box center [767, 306] width 13 height 15
